Goal: Check status: Check status

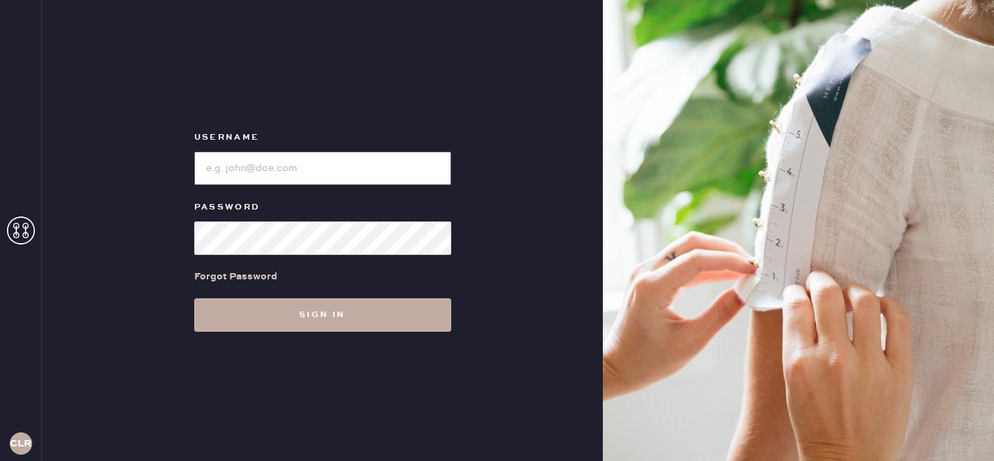
type input "[EMAIL_ADDRESS][DOMAIN_NAME]"
click at [323, 315] on button "Sign in" at bounding box center [322, 315] width 257 height 34
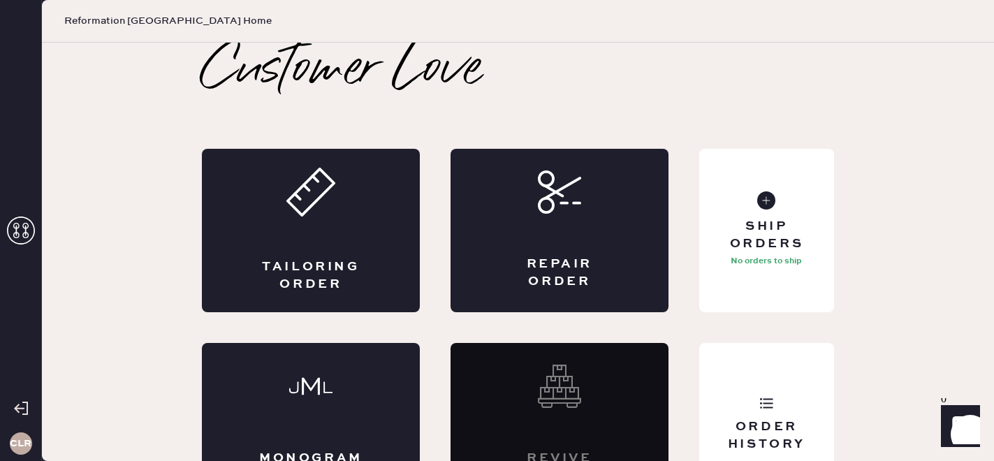
click at [18, 236] on use at bounding box center [21, 231] width 28 height 28
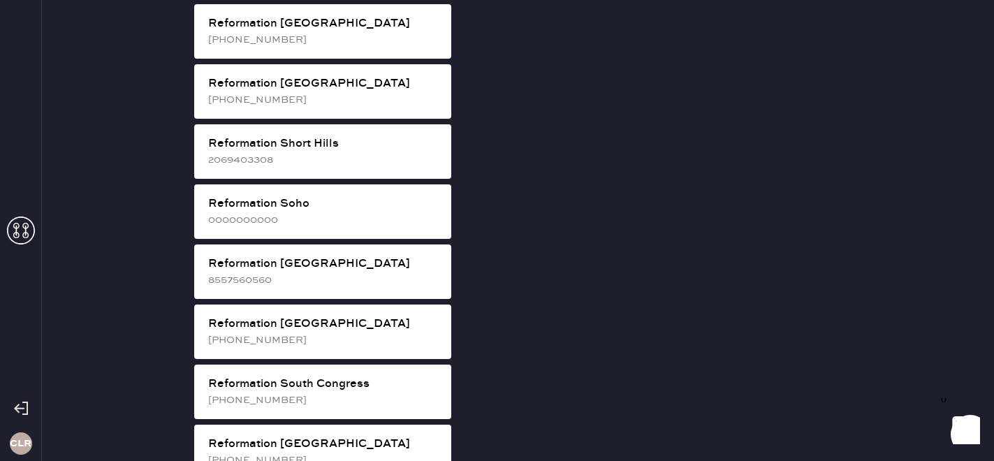
scroll to position [2421, 0]
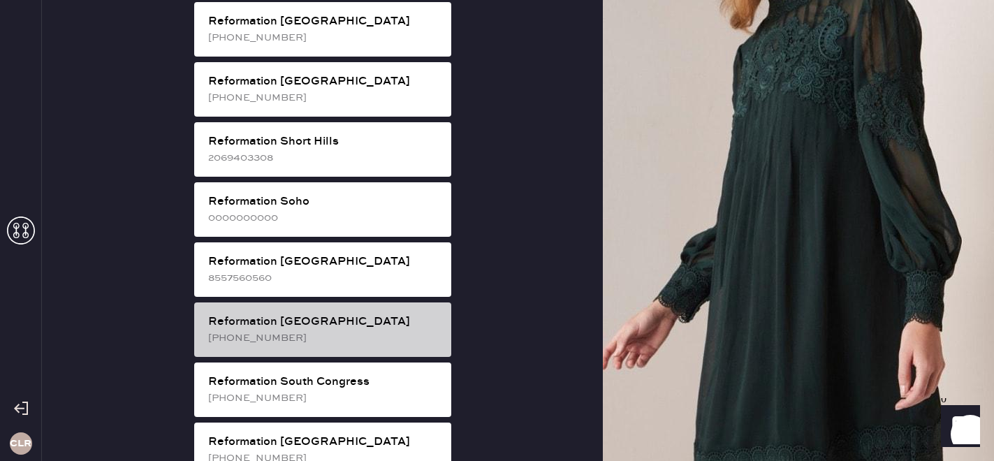
click at [294, 302] on div "Reformation [GEOGRAPHIC_DATA] [PHONE_NUMBER]" at bounding box center [322, 329] width 257 height 54
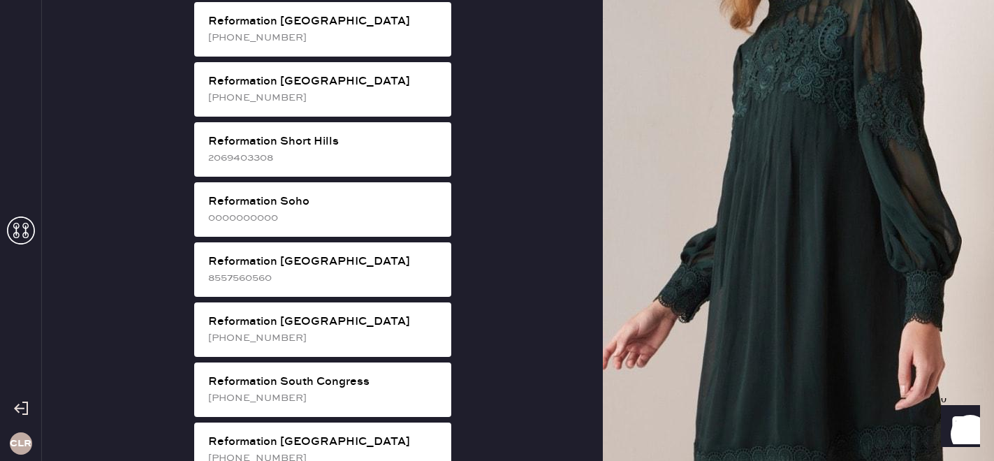
scroll to position [45, 0]
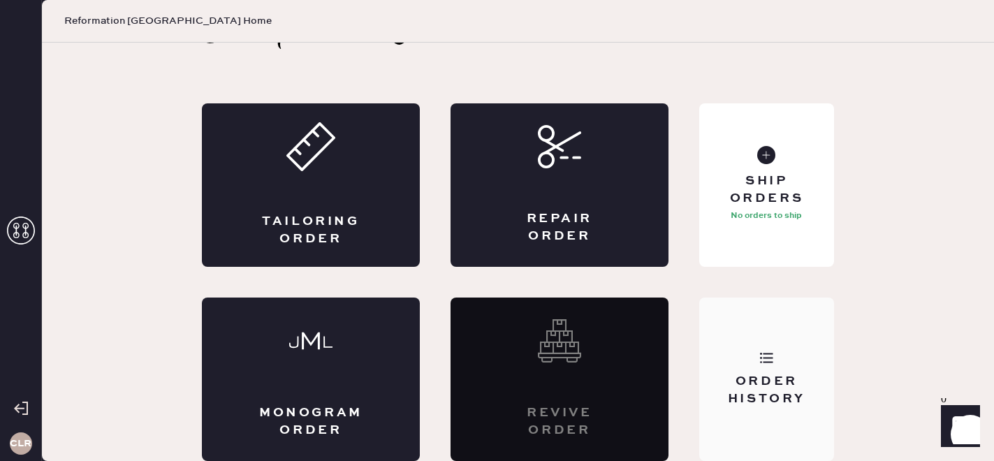
click at [775, 349] on div "Order History" at bounding box center [766, 379] width 135 height 163
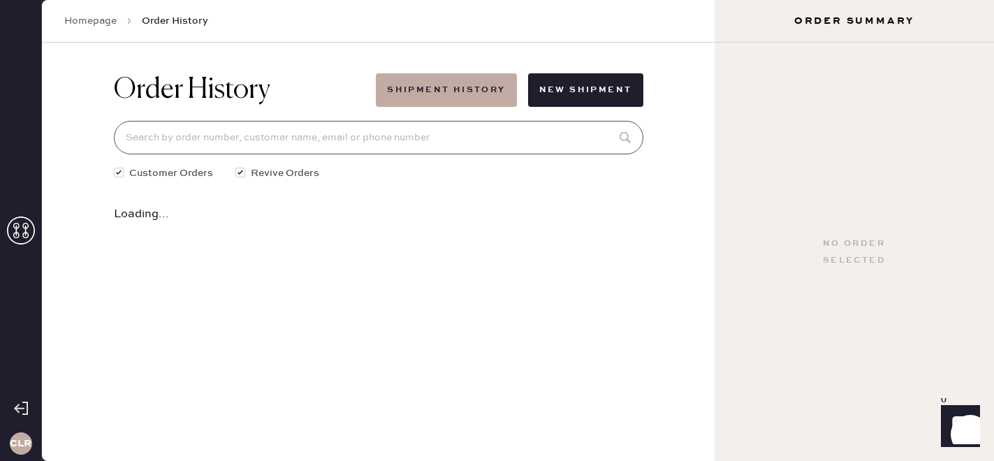
click at [329, 133] on input at bounding box center [378, 138] width 529 height 34
paste input "82408"
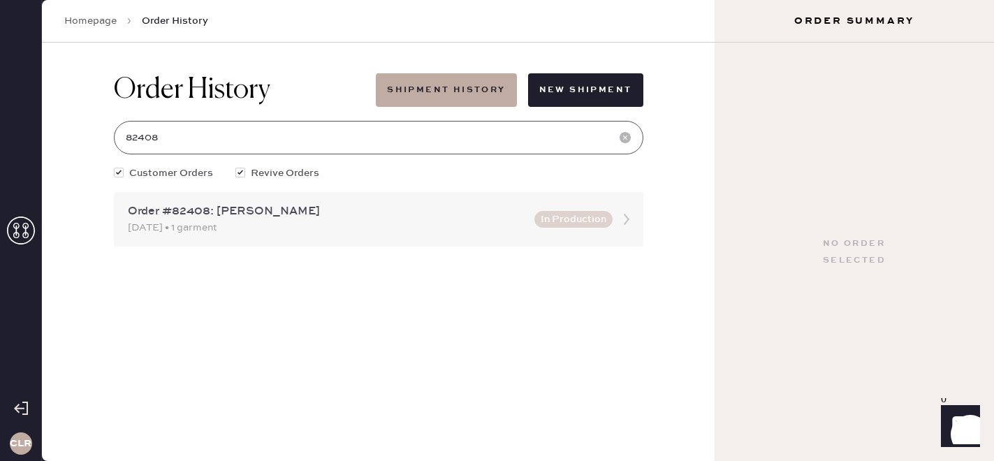
type input "82408"
click at [349, 223] on div "[DATE] • 1 garment" at bounding box center [327, 227] width 398 height 15
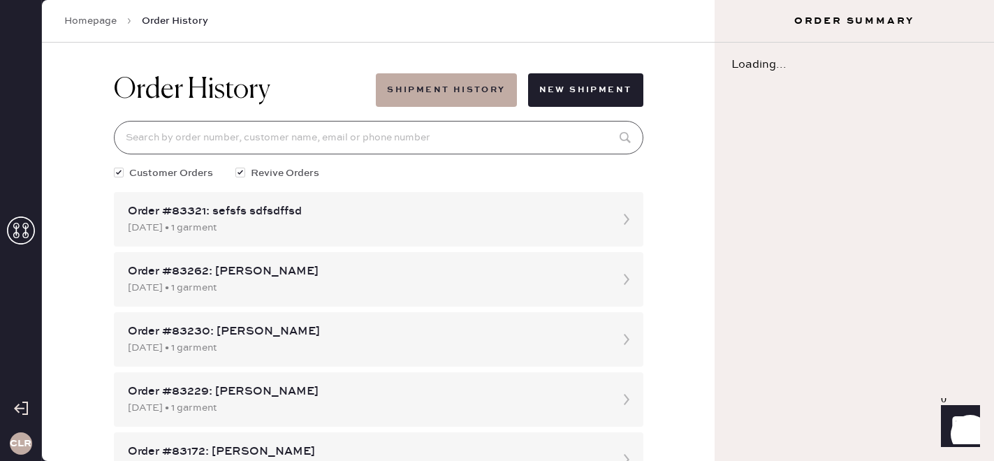
click at [298, 135] on input at bounding box center [378, 138] width 529 height 34
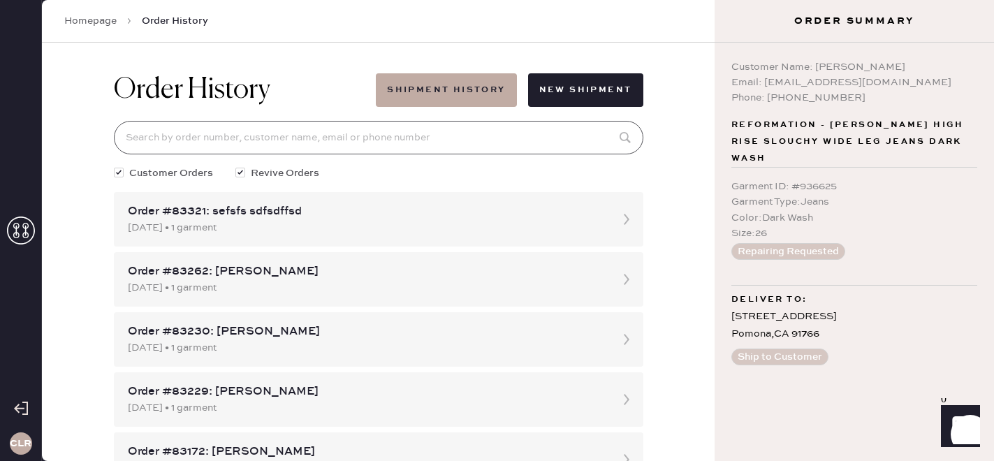
paste input "82408"
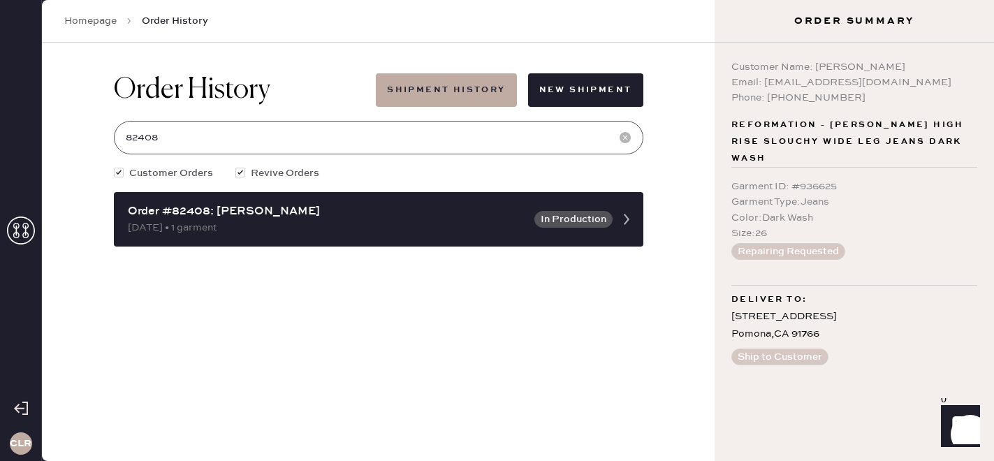
type input "82408"
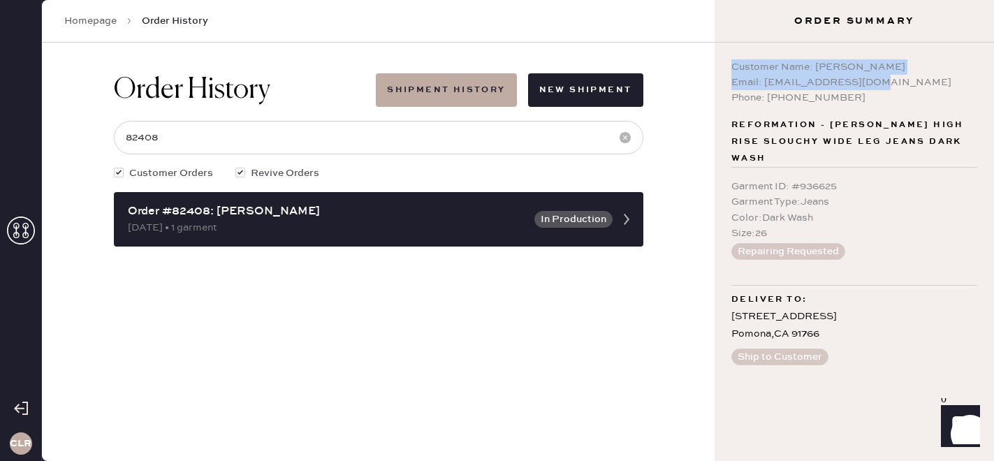
copy div "Customer Name: [PERSON_NAME] Email: [EMAIL_ADDRESS][DOMAIN_NAME]"
drag, startPoint x: 882, startPoint y: 80, endPoint x: 728, endPoint y: 62, distance: 155.3
click at [728, 62] on div "Customer Name: [PERSON_NAME] Email: [EMAIL_ADDRESS][DOMAIN_NAME] Phone: [PHONE_…" at bounding box center [853, 252] width 279 height 418
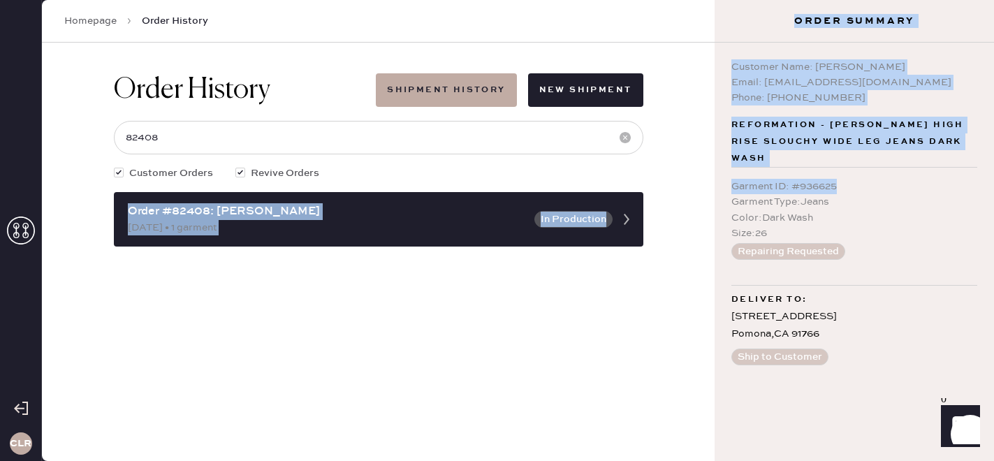
copy div "Order #82408: [PERSON_NAME] [DATE] • 1 garment In Production Order Summary Pack…"
drag, startPoint x: 846, startPoint y: 170, endPoint x: 712, endPoint y: 157, distance: 134.0
click at [712, 157] on div "CLR Homepage Order History Order History Shipment History New Shipment 82408 Cu…" at bounding box center [497, 230] width 994 height 461
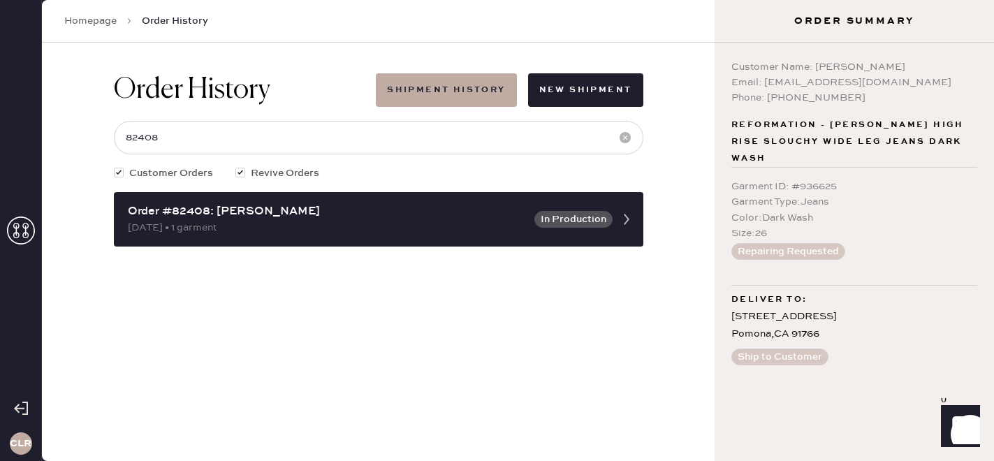
click at [793, 179] on div "Garment ID : # 936625" at bounding box center [854, 186] width 246 height 15
copy div "Garment ID : # 936625"
drag, startPoint x: 842, startPoint y: 170, endPoint x: 724, endPoint y: 169, distance: 118.0
click at [724, 169] on div "Customer Name: [PERSON_NAME] Email: [EMAIL_ADDRESS][DOMAIN_NAME] Phone: [PHONE_…" at bounding box center [853, 252] width 279 height 418
